Goal: Information Seeking & Learning: Learn about a topic

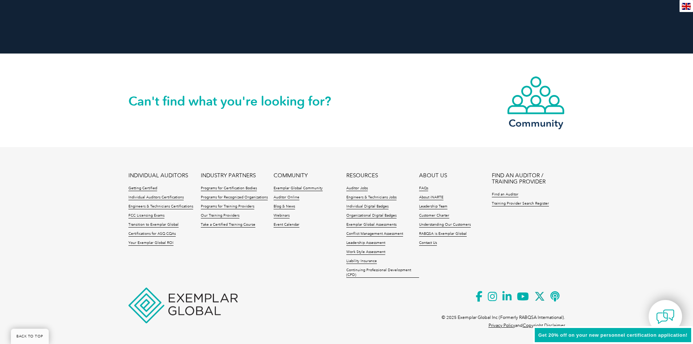
scroll to position [1650, 0]
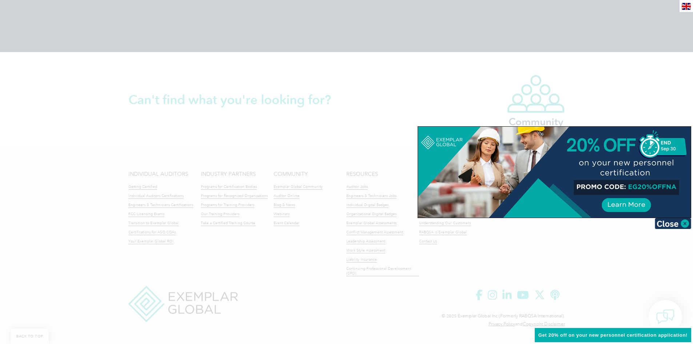
click at [619, 200] on div at bounding box center [554, 172] width 273 height 91
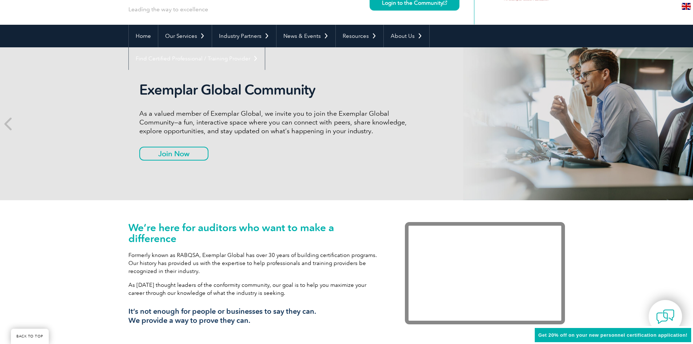
scroll to position [0, 0]
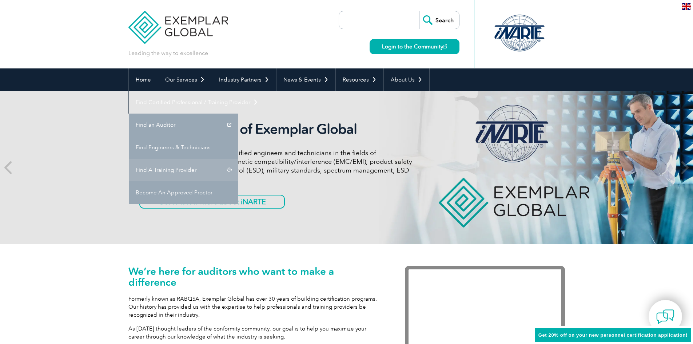
click at [238, 159] on link "Find A Training Provider" at bounding box center [183, 170] width 109 height 23
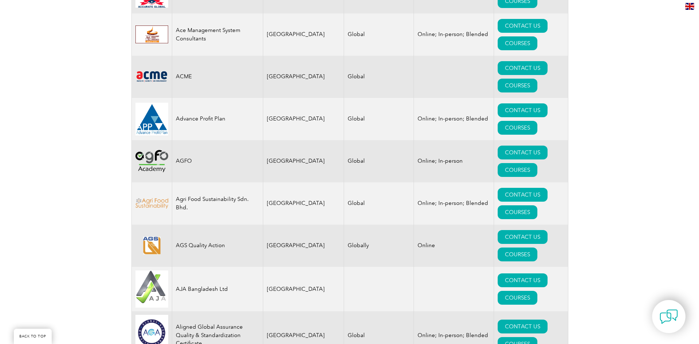
scroll to position [582, 0]
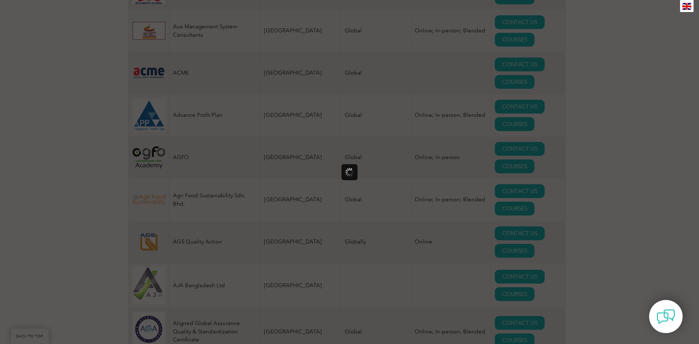
scroll to position [0, 0]
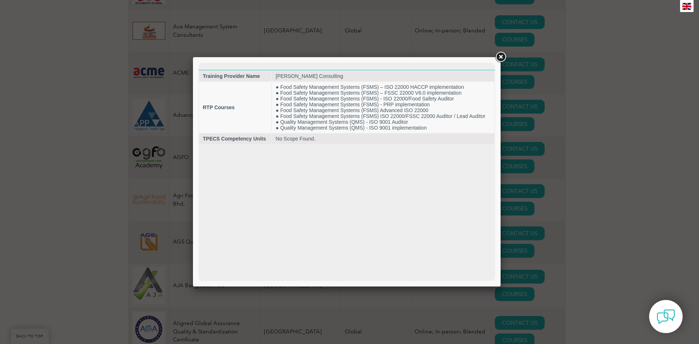
click at [502, 57] on link at bounding box center [500, 57] width 13 height 13
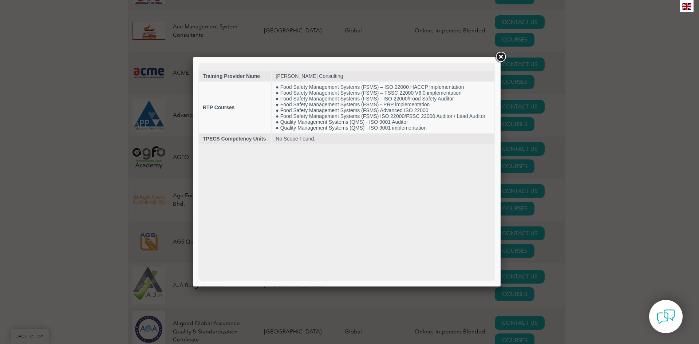
click at [501, 56] on link at bounding box center [500, 57] width 13 height 13
